Goal: Task Accomplishment & Management: Use online tool/utility

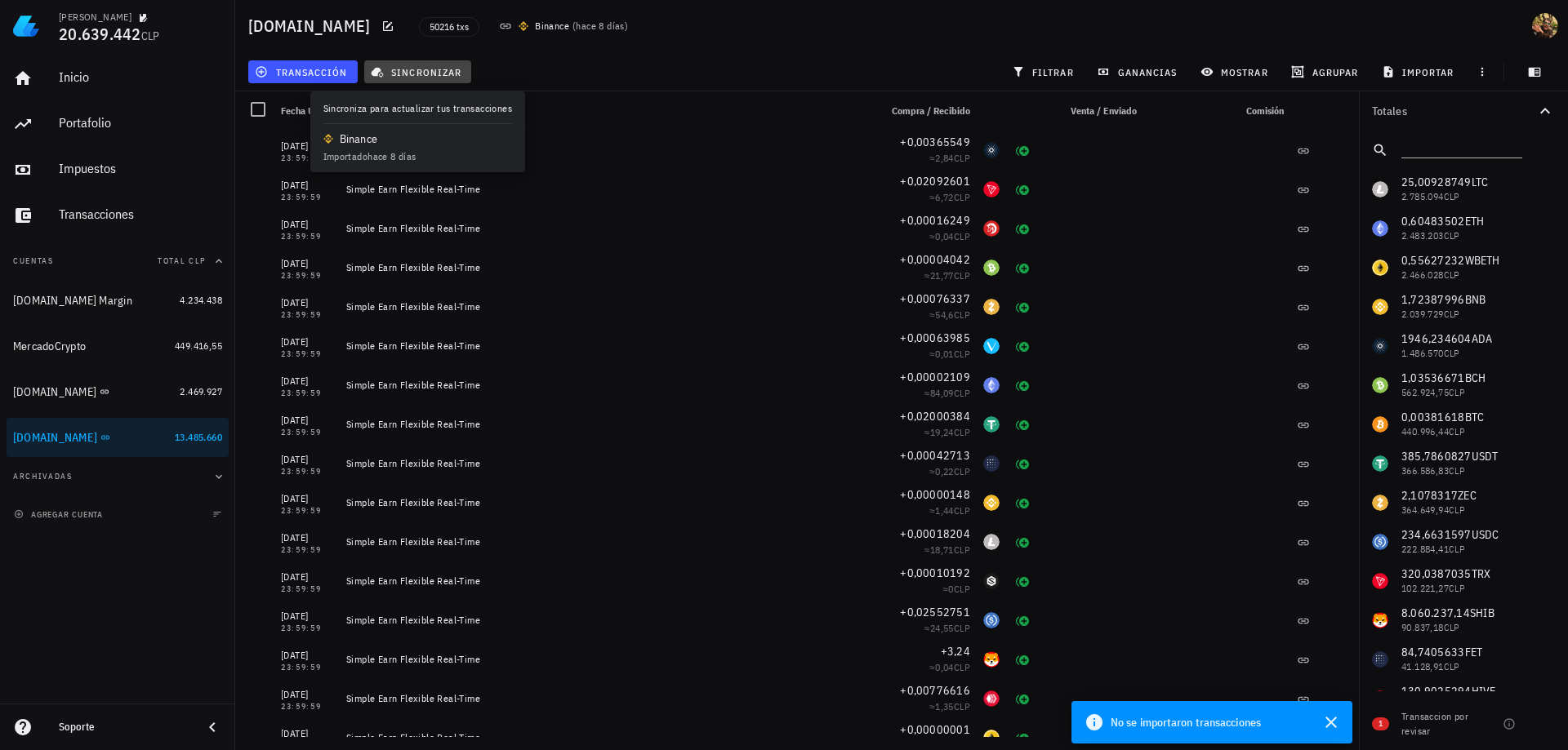
click at [429, 72] on span "sincronizar" at bounding box center [417, 72] width 87 height 13
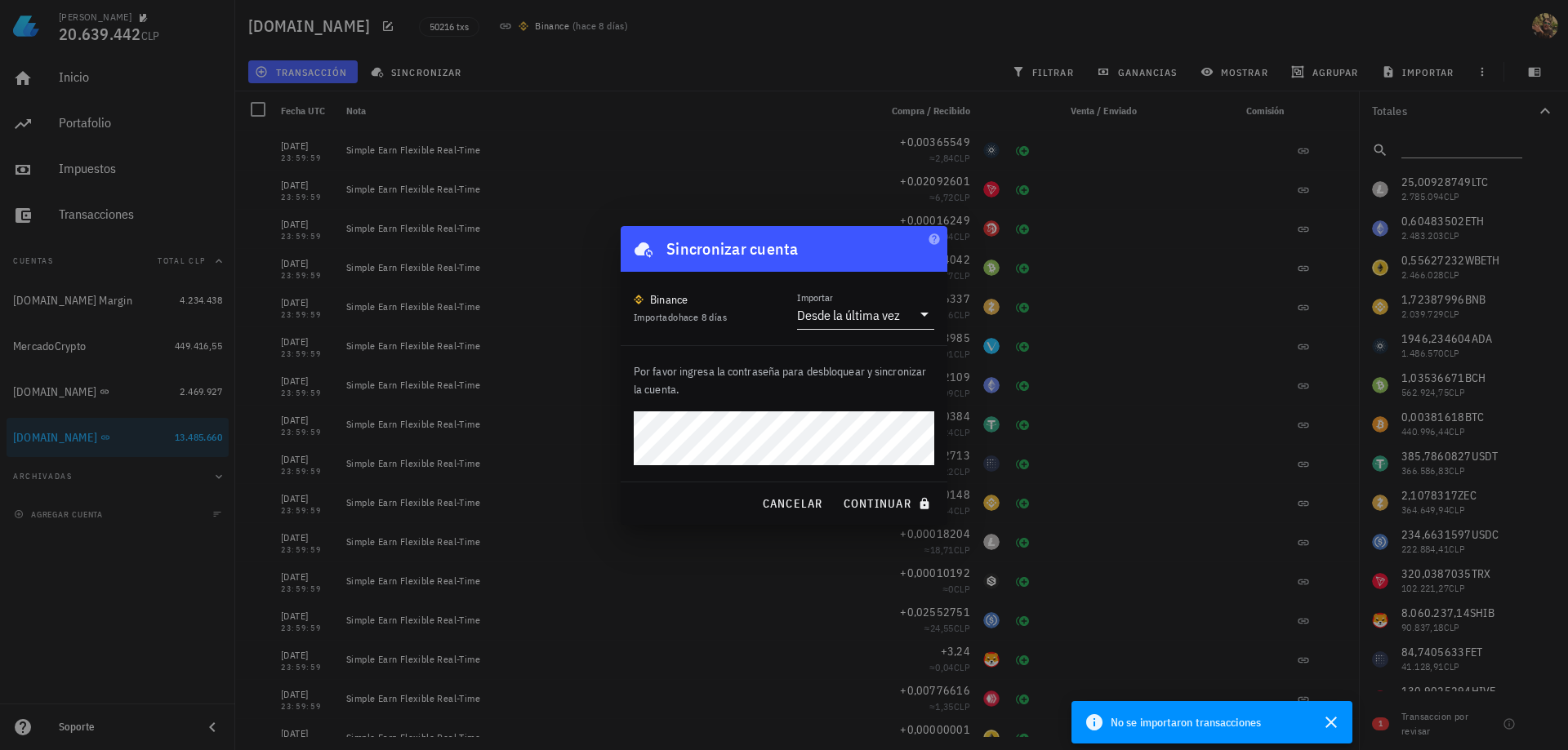
click at [853, 322] on div "Desde la última vez" at bounding box center [849, 315] width 103 height 16
click at [865, 404] on div "Intervalo de tiempo" at bounding box center [865, 405] width 111 height 16
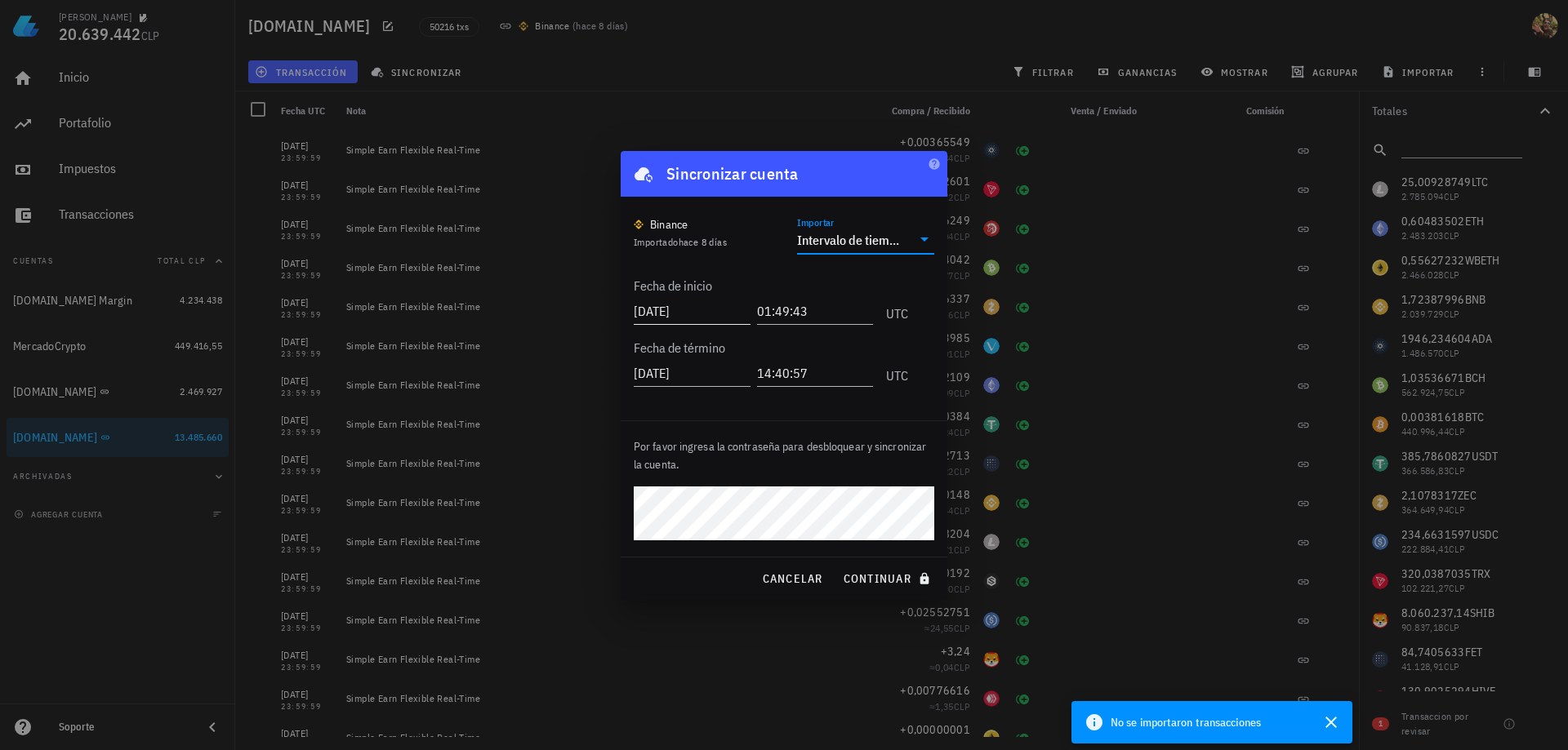
click at [663, 316] on input "[DATE]" at bounding box center [692, 311] width 117 height 26
type input "[DATE]"
type input "2"
type input "12:00:00"
type input "[DATE]"
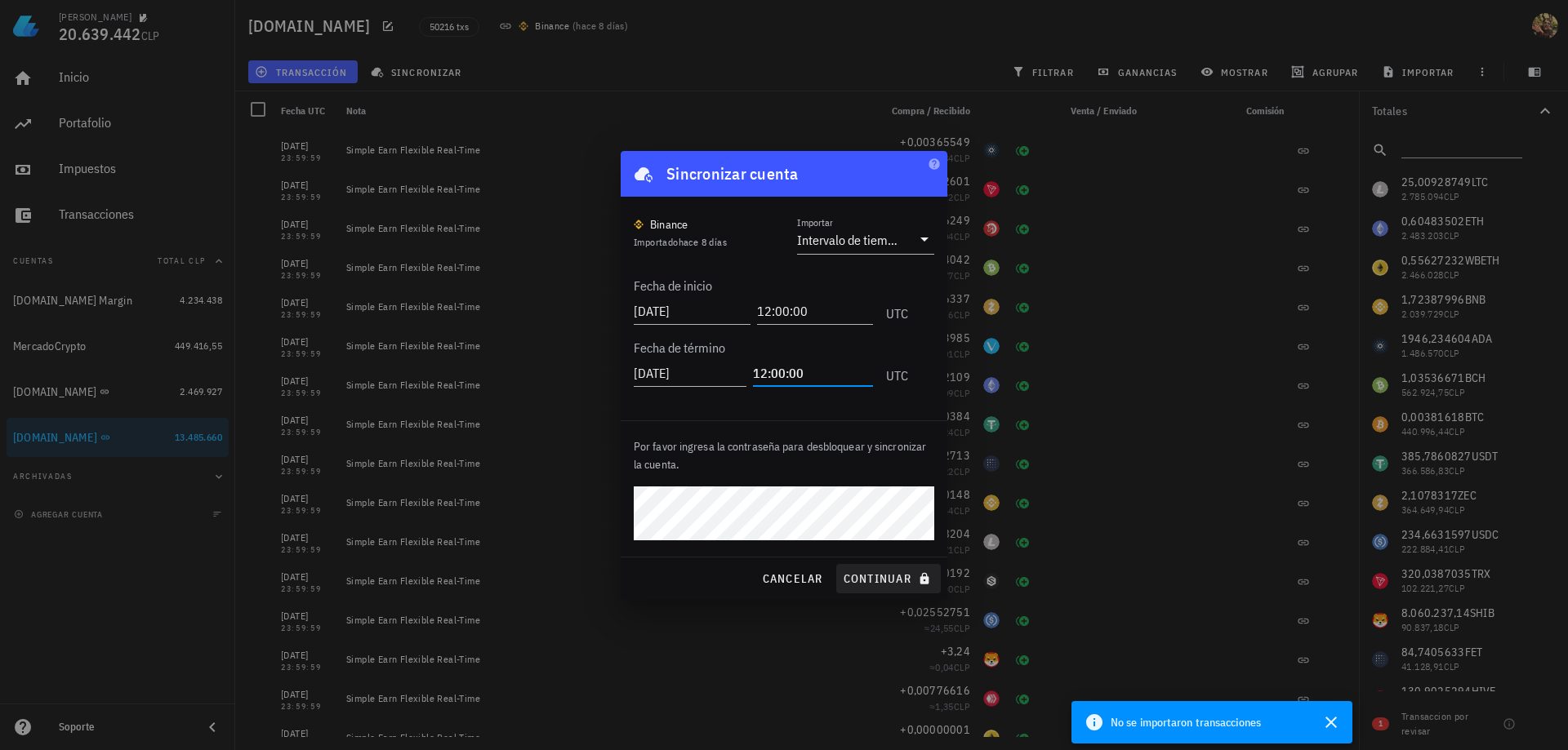
type input "12:00:00"
click at [898, 578] on span "continuar" at bounding box center [889, 579] width 92 height 15
